Goal: Task Accomplishment & Management: Use online tool/utility

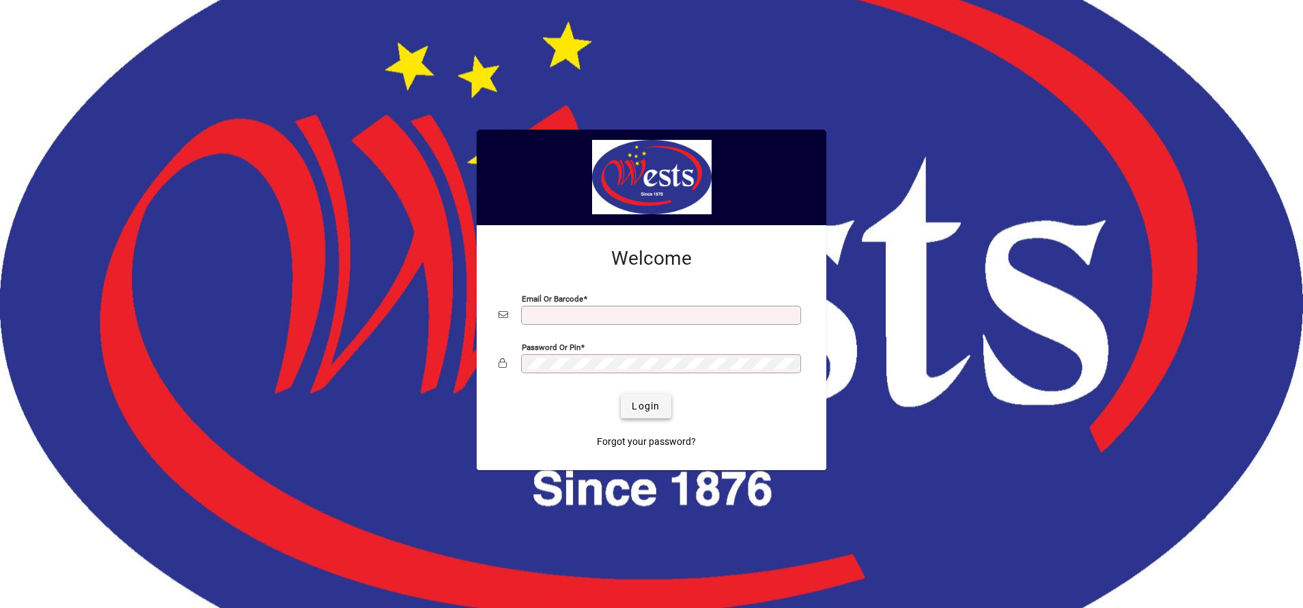
type input "**********"
click at [657, 399] on span "Login" at bounding box center [646, 406] width 28 height 14
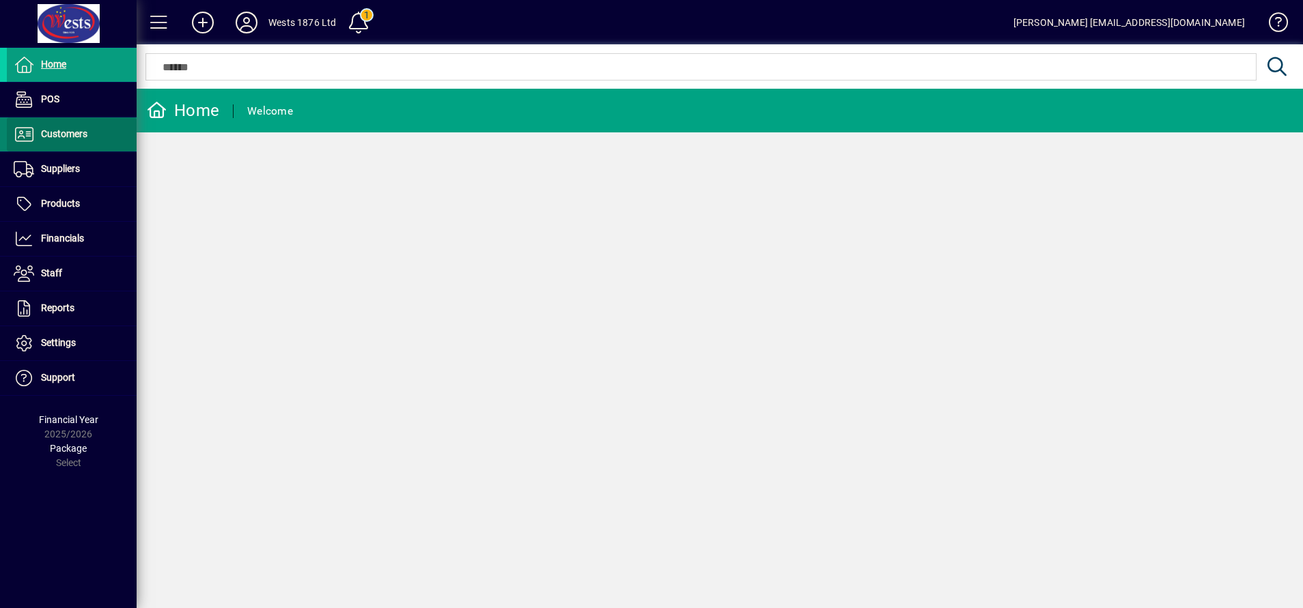
click at [48, 132] on span "Customers" at bounding box center [64, 133] width 46 height 11
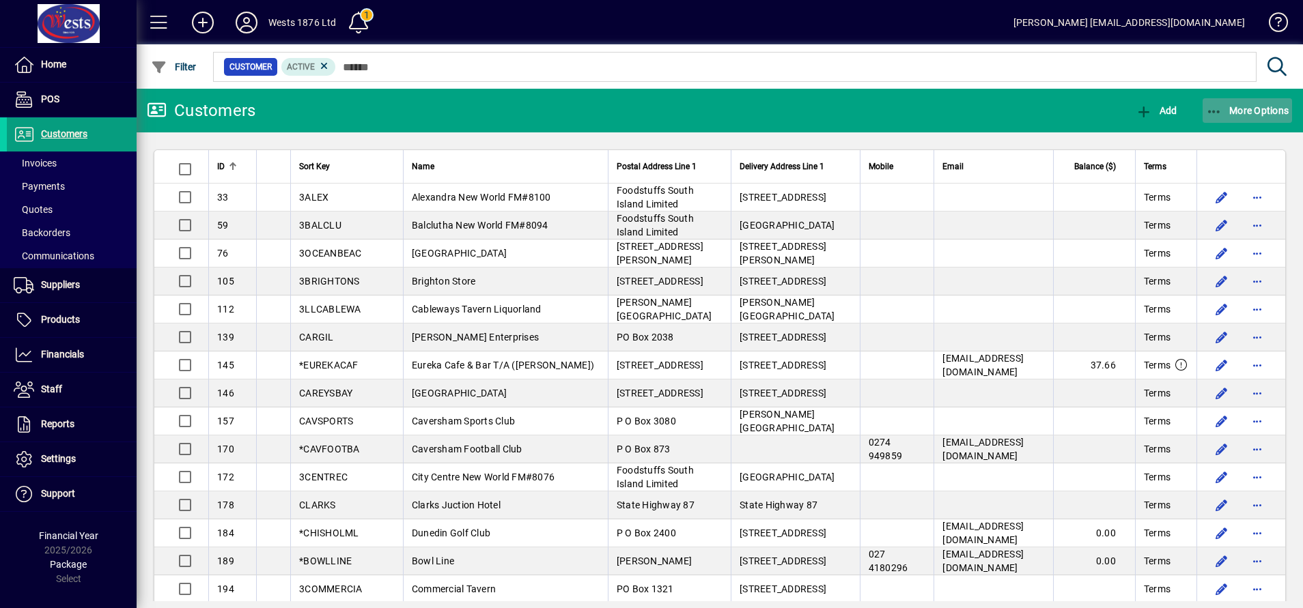
click at [1217, 111] on icon "button" at bounding box center [1214, 112] width 17 height 14
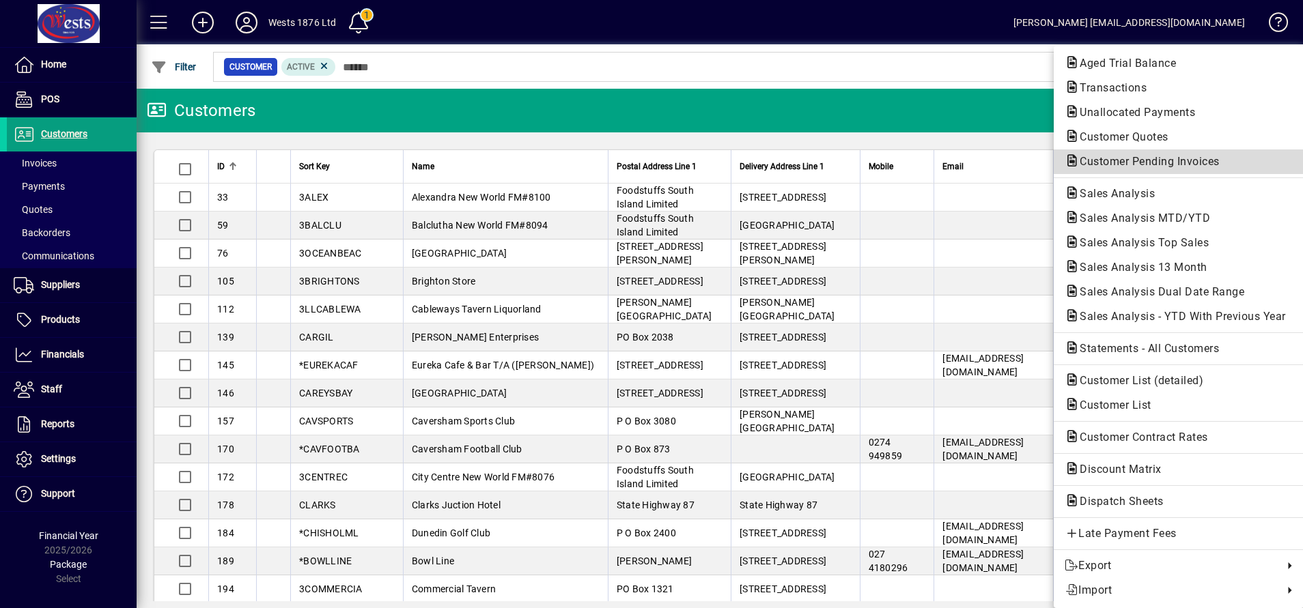
click at [1167, 160] on span "Customer Pending Invoices" at bounding box center [1145, 161] width 162 height 13
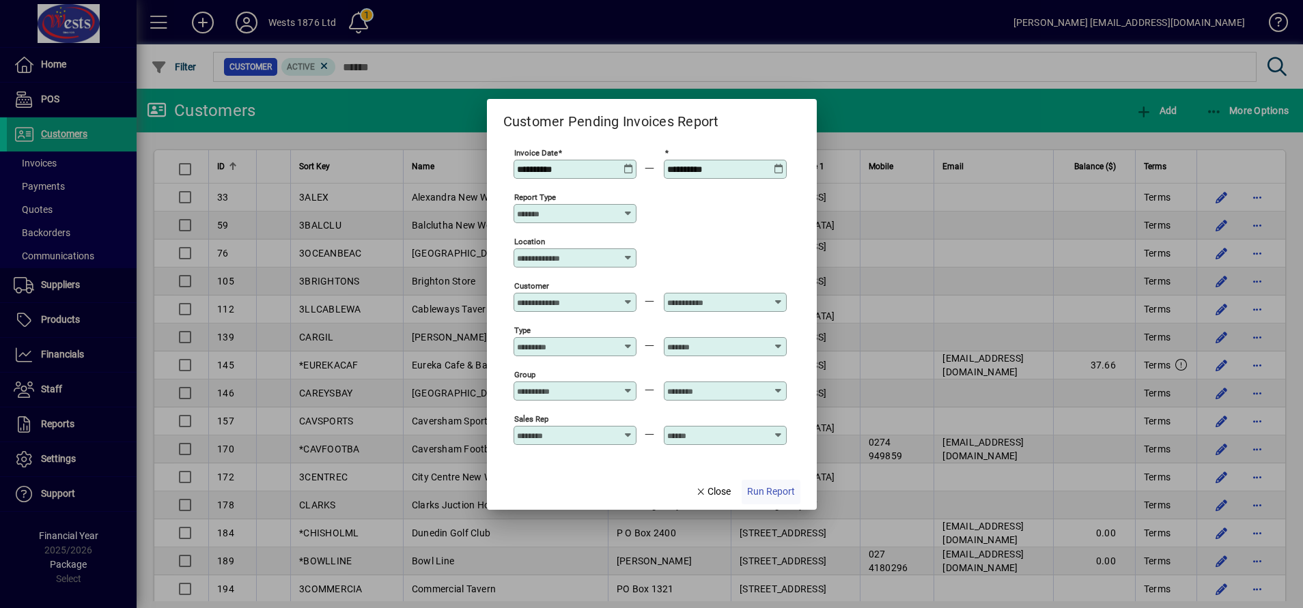
click at [774, 483] on span "button" at bounding box center [770, 492] width 59 height 33
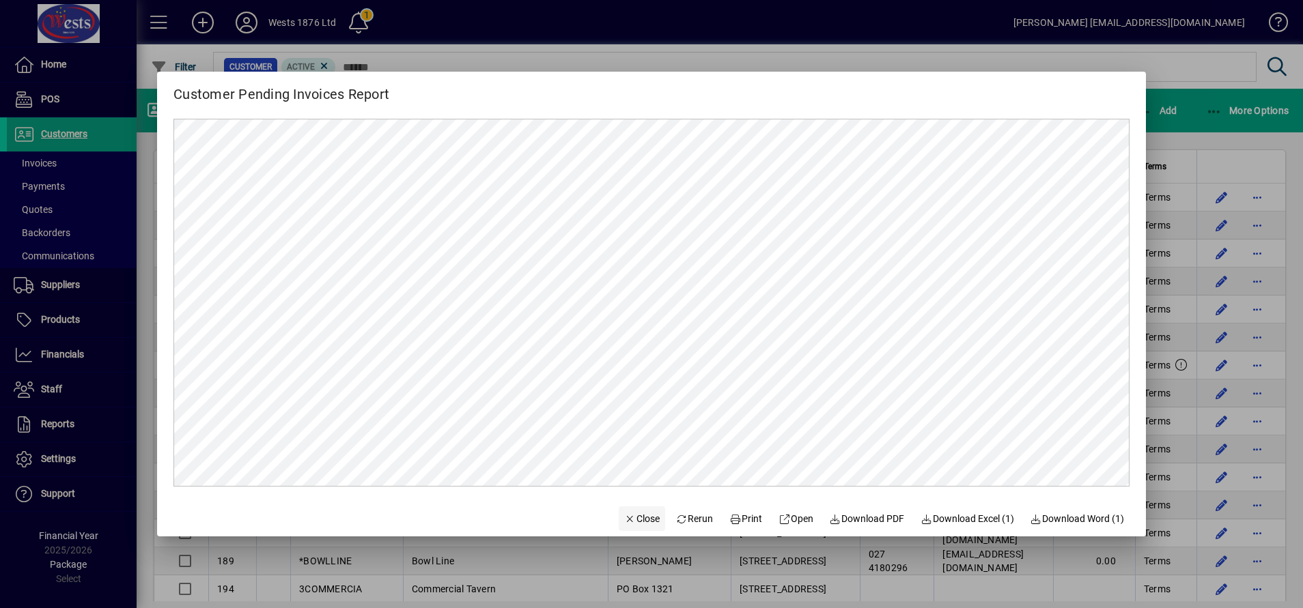
click at [629, 516] on span "Close" at bounding box center [642, 519] width 36 height 14
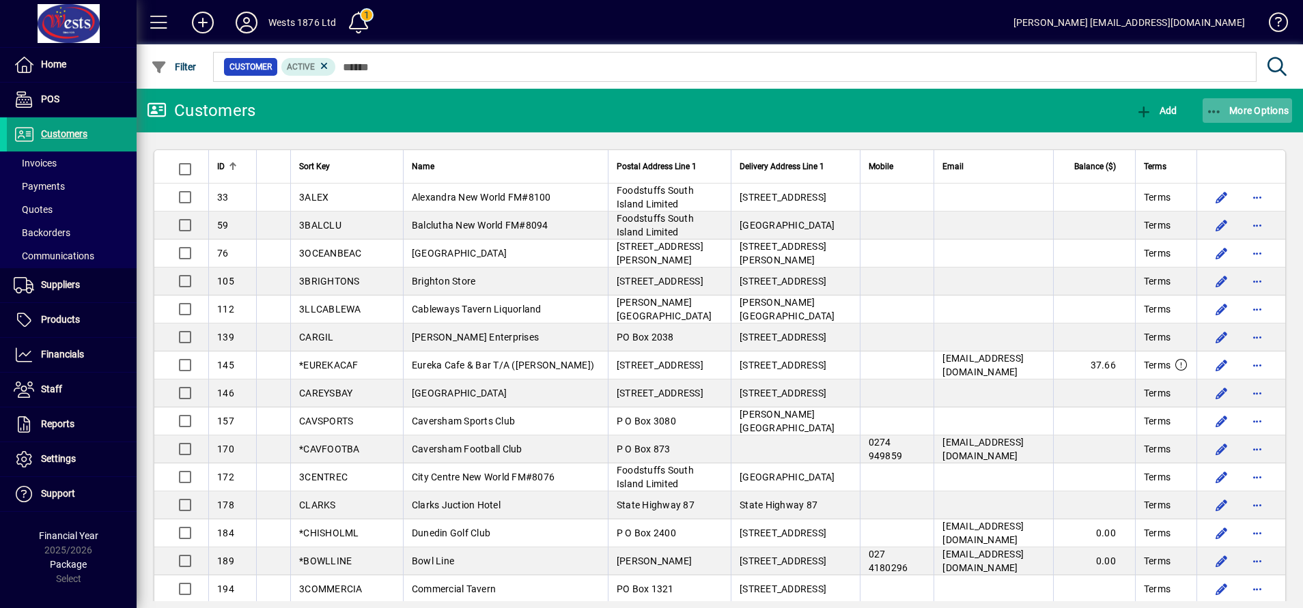
click at [1224, 107] on span "More Options" at bounding box center [1247, 110] width 83 height 11
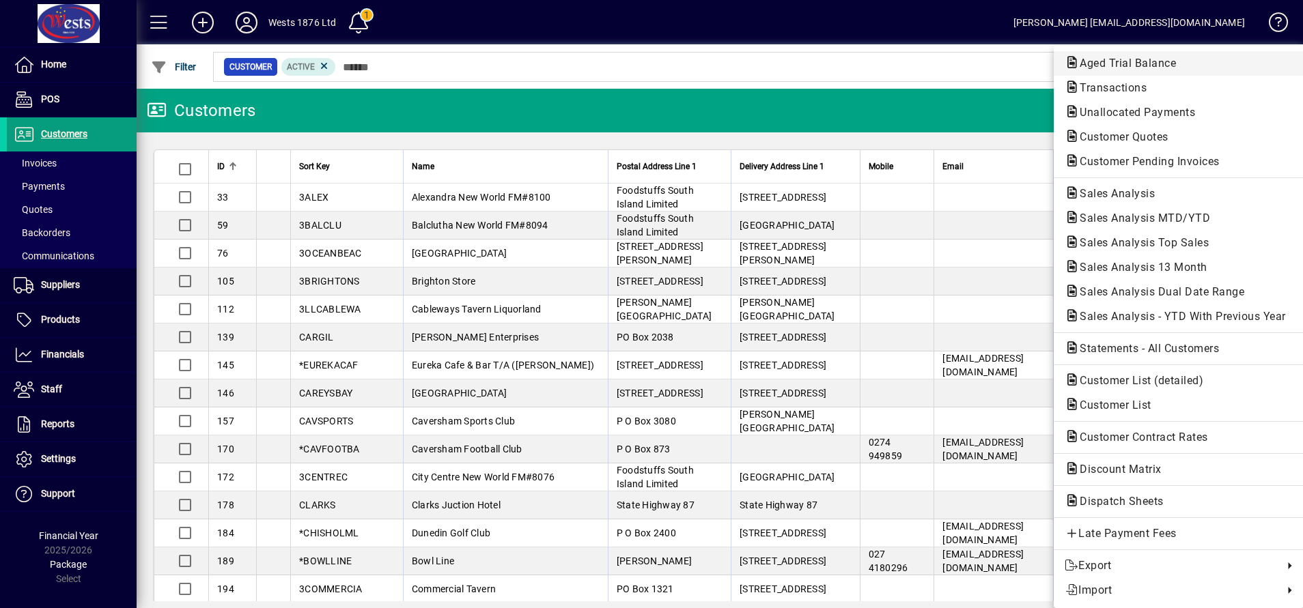
click at [1145, 68] on span "Aged Trial Balance" at bounding box center [1123, 63] width 118 height 13
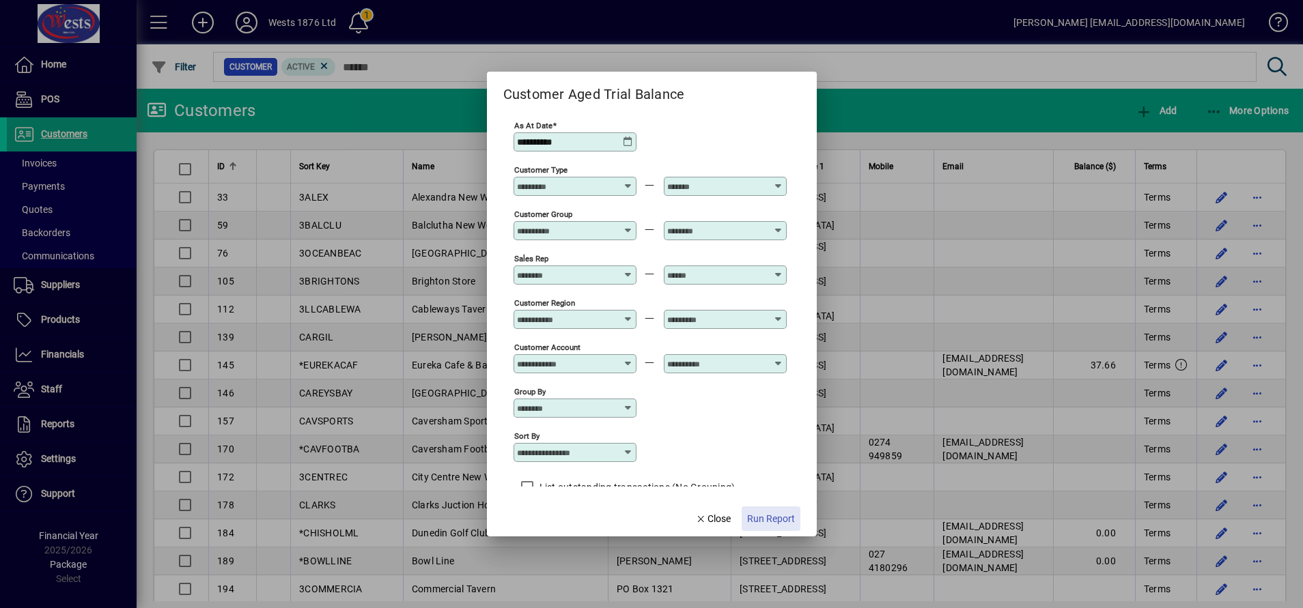
click at [773, 516] on span "Run Report" at bounding box center [771, 519] width 48 height 14
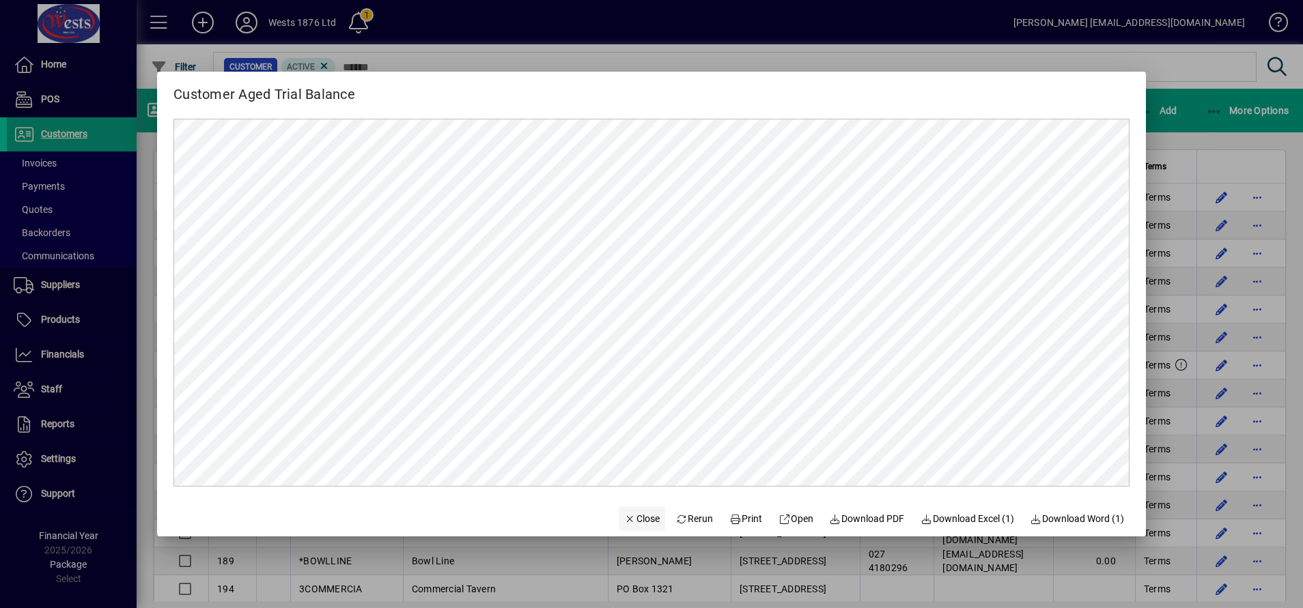
click at [631, 515] on span "Close" at bounding box center [642, 519] width 36 height 14
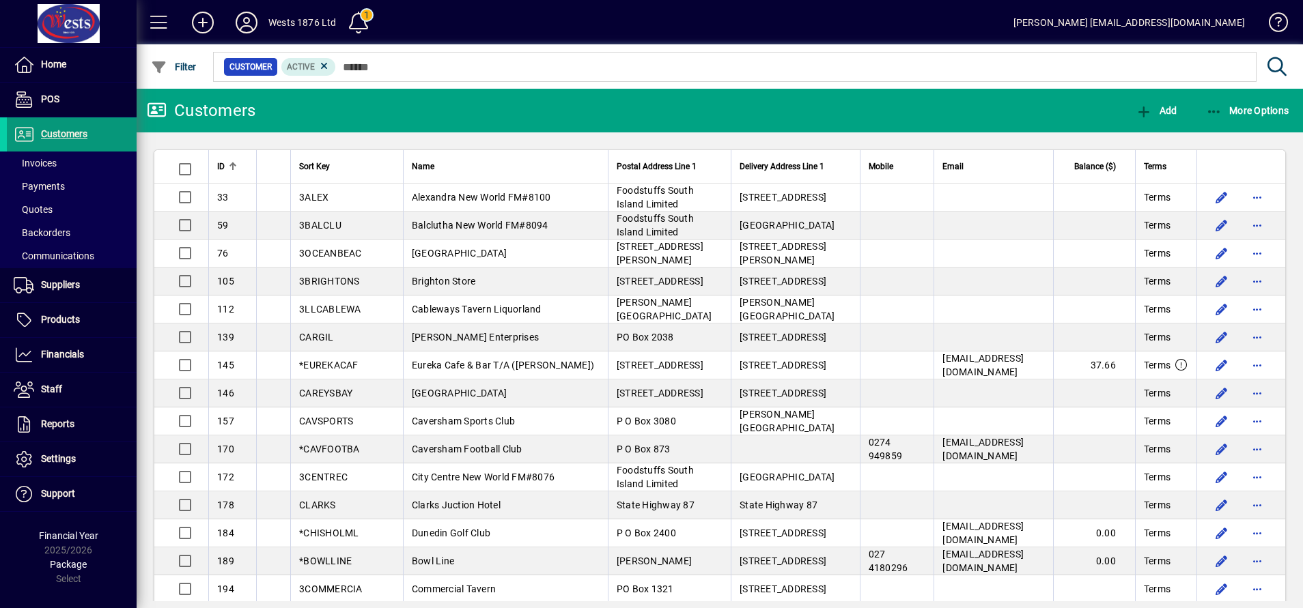
click at [74, 128] on span "Customers" at bounding box center [64, 133] width 46 height 11
